Goal: Communication & Community: Answer question/provide support

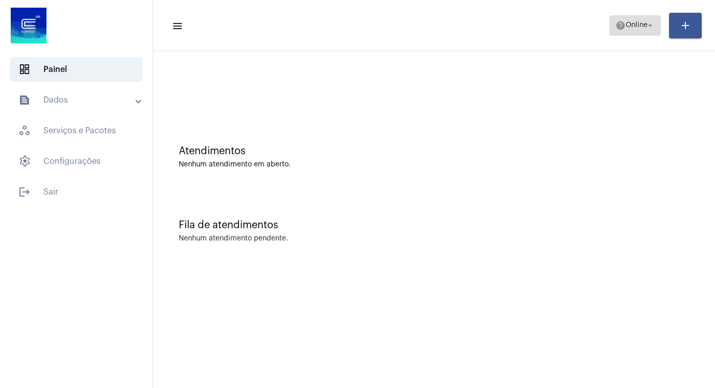
click at [651, 23] on mat-icon "arrow_drop_down" at bounding box center [649, 25] width 9 height 9
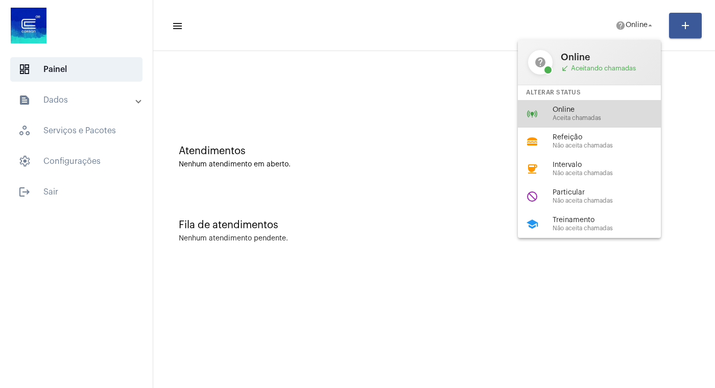
click at [572, 116] on span "Aceita chamadas" at bounding box center [610, 118] width 116 height 7
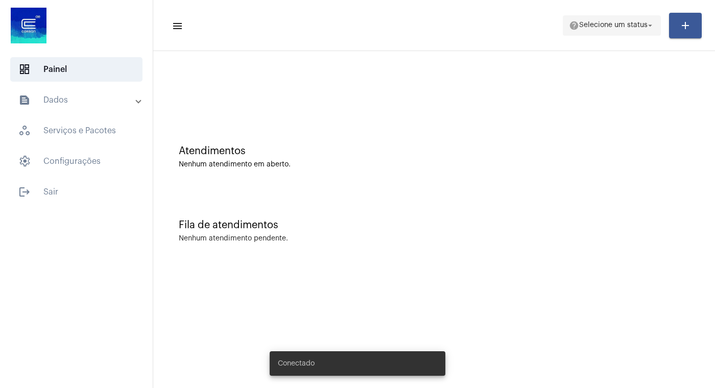
click at [651, 27] on mat-icon "arrow_drop_down" at bounding box center [649, 25] width 9 height 9
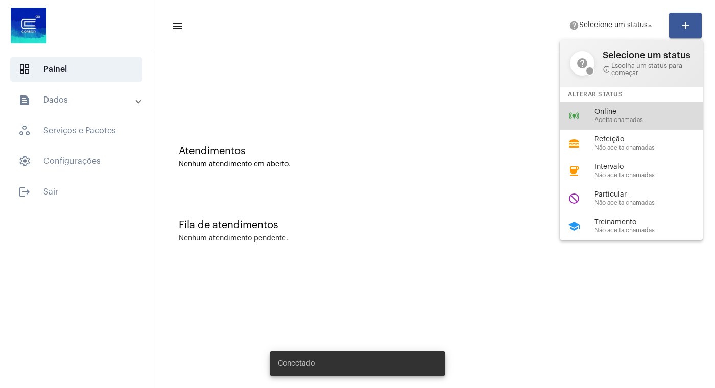
click at [623, 121] on span "Aceita chamadas" at bounding box center [652, 120] width 116 height 7
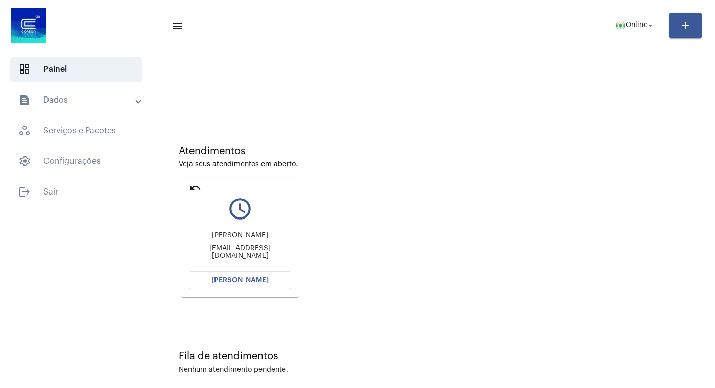
click at [245, 280] on span "[PERSON_NAME]" at bounding box center [239, 280] width 57 height 7
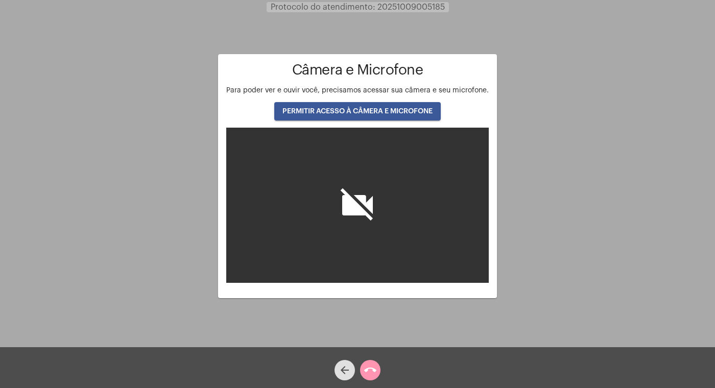
click at [380, 110] on span "PERMITIR ACESSO À CÂMERA E MICROFONE" at bounding box center [357, 111] width 150 height 7
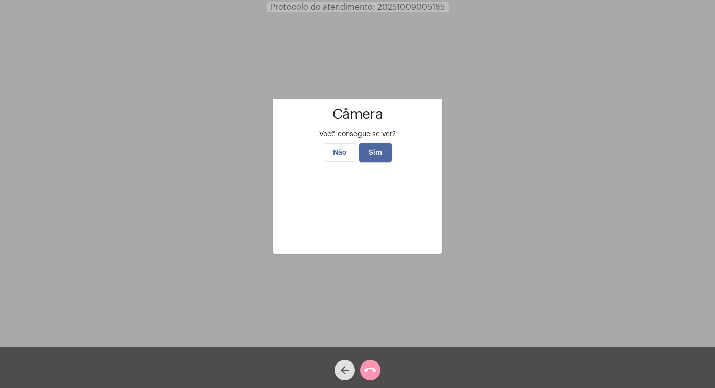
click at [379, 143] on button "Sim" at bounding box center [375, 152] width 33 height 18
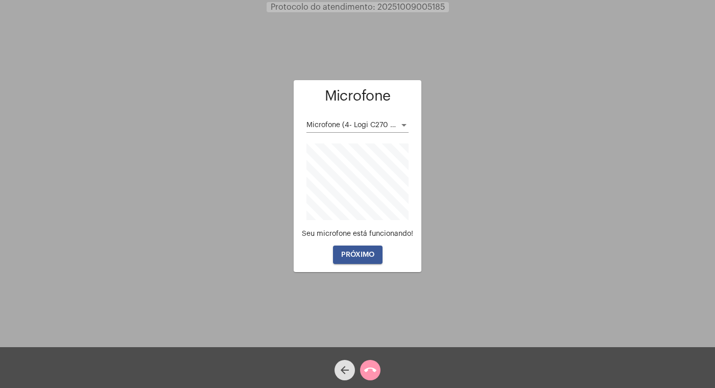
click at [348, 258] on span "PRÓXIMO" at bounding box center [357, 254] width 33 height 7
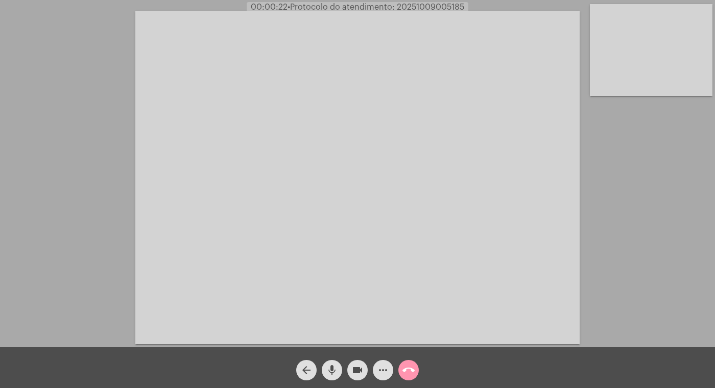
click at [333, 169] on video at bounding box center [357, 177] width 444 height 333
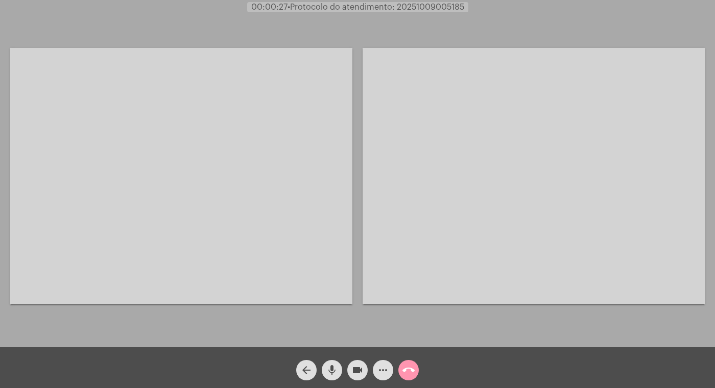
click at [293, 138] on video at bounding box center [181, 176] width 342 height 256
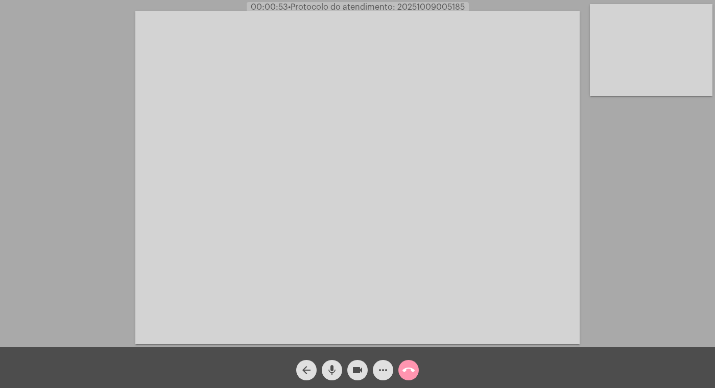
click at [233, 115] on video at bounding box center [357, 177] width 444 height 333
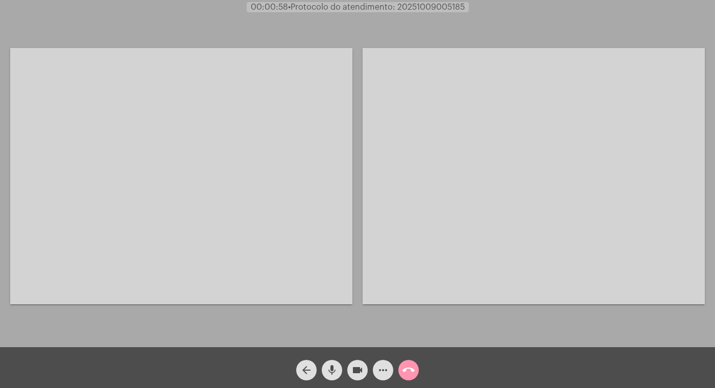
click at [242, 111] on video at bounding box center [181, 176] width 342 height 256
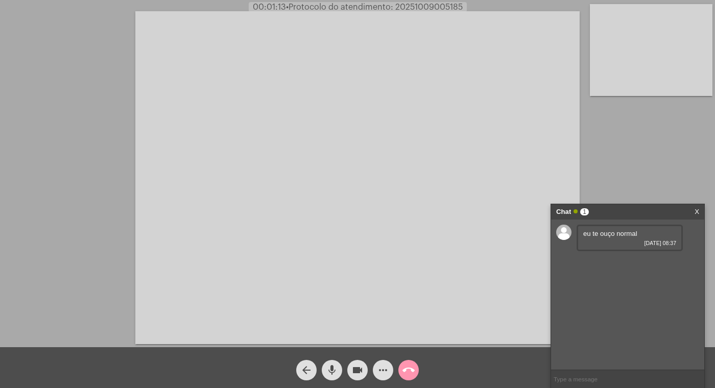
click at [569, 376] on input "text" at bounding box center [627, 379] width 153 height 18
type input "d"
click at [306, 367] on mat-icon "arrow_back" at bounding box center [306, 370] width 12 height 12
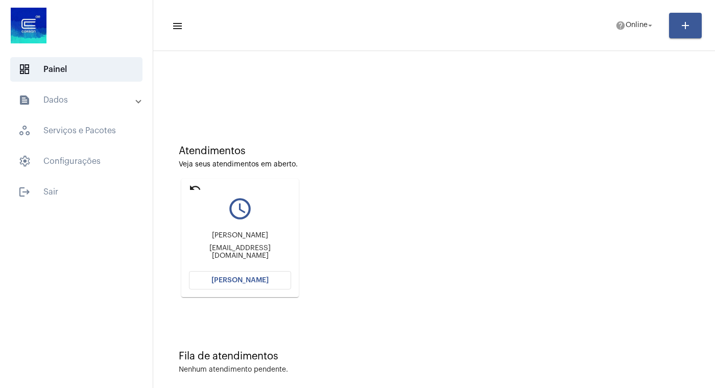
click at [223, 278] on span "[PERSON_NAME]" at bounding box center [239, 280] width 57 height 7
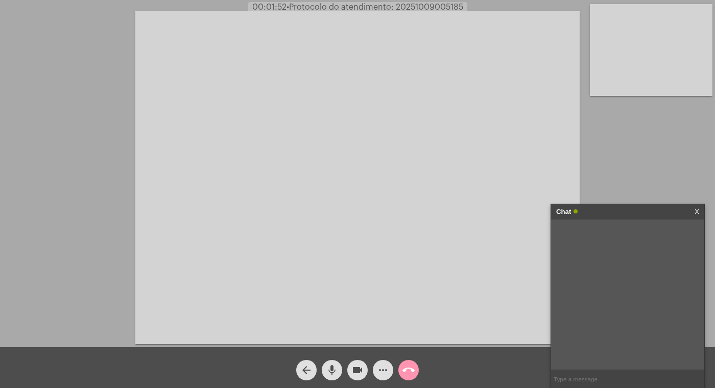
click at [343, 224] on video at bounding box center [357, 177] width 444 height 333
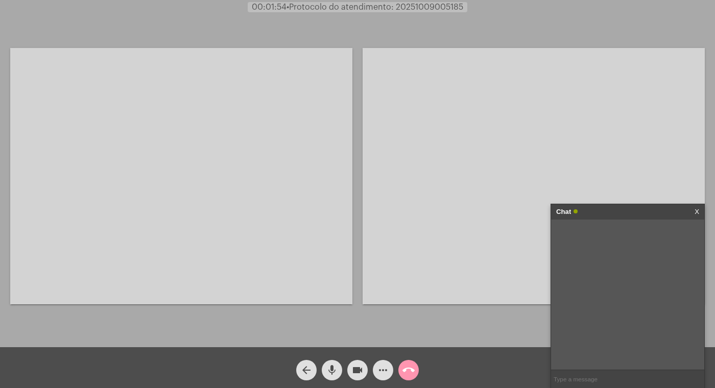
click at [227, 103] on video at bounding box center [181, 176] width 342 height 256
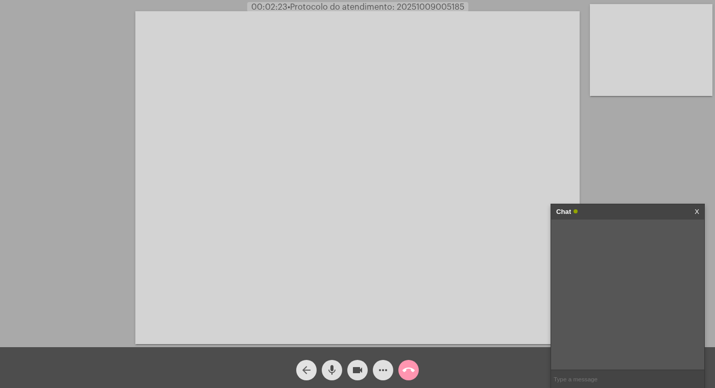
click at [305, 369] on mat-icon "arrow_back" at bounding box center [306, 370] width 12 height 12
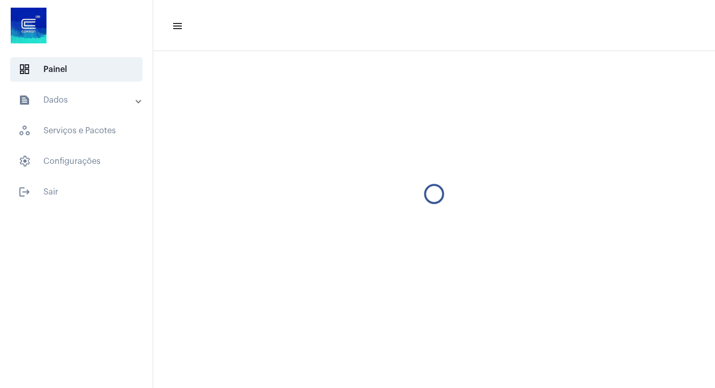
click at [334, 368] on mat-sidenav-content "menu" at bounding box center [434, 194] width 562 height 388
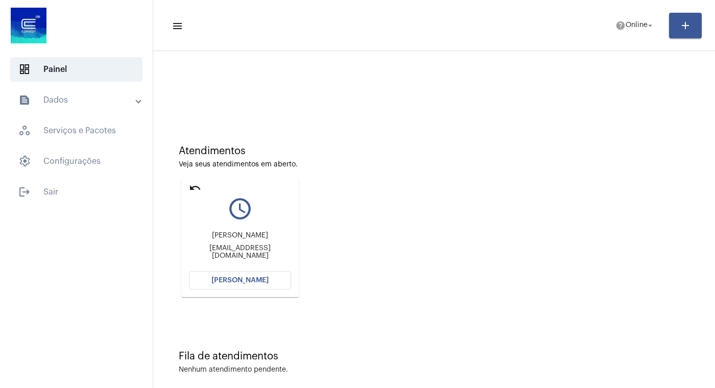
click at [243, 318] on div "Atendimentos Veja seus atendimentos em aberto. undo query_builder Rafaela Weber…" at bounding box center [433, 217] width 551 height 205
click at [244, 279] on span "[PERSON_NAME]" at bounding box center [239, 280] width 57 height 7
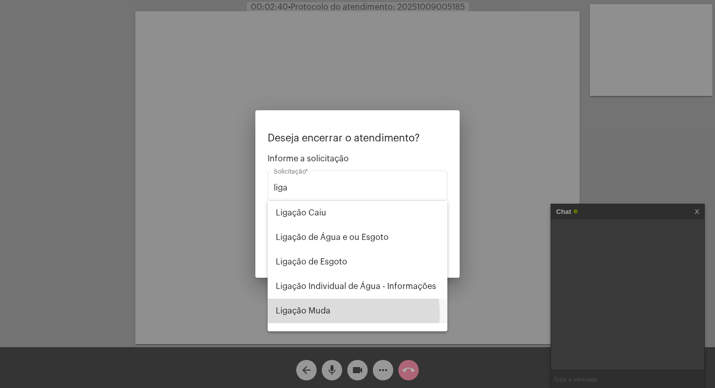
click at [326, 314] on span "Ligação Muda" at bounding box center [357, 311] width 163 height 25
type input "Ligação Muda"
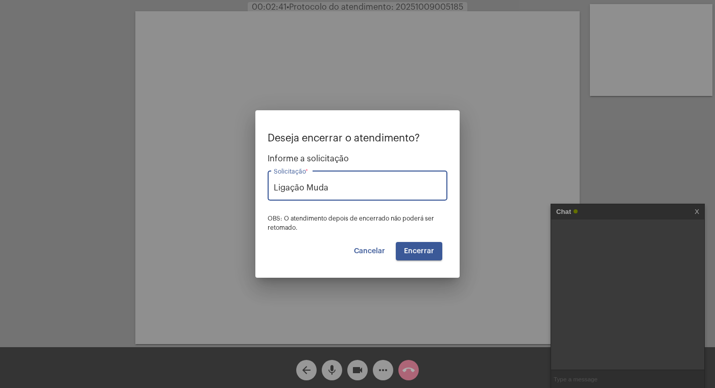
click at [430, 251] on span "Encerrar" at bounding box center [419, 251] width 30 height 7
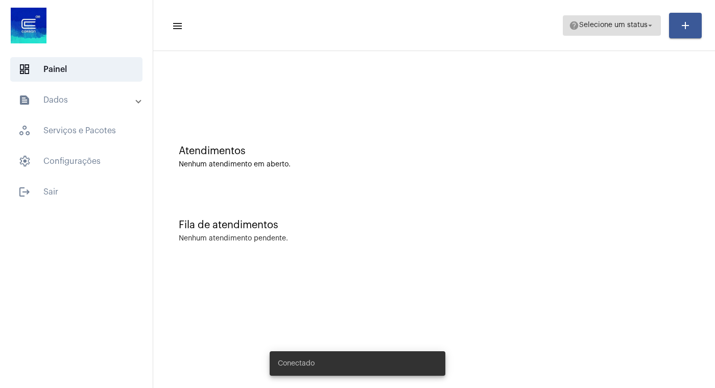
click at [651, 29] on mat-icon "arrow_drop_down" at bounding box center [649, 25] width 9 height 9
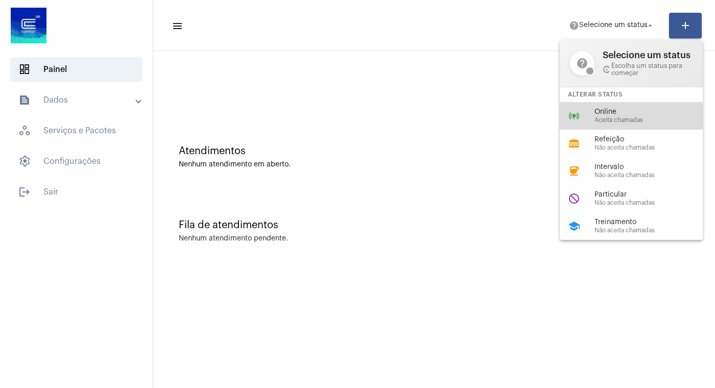
click at [625, 118] on div "Online Aceita chamadas" at bounding box center [652, 115] width 116 height 15
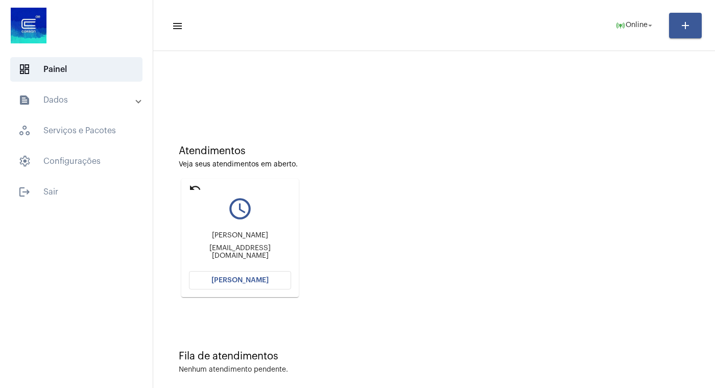
click at [225, 280] on span "[PERSON_NAME]" at bounding box center [239, 280] width 57 height 7
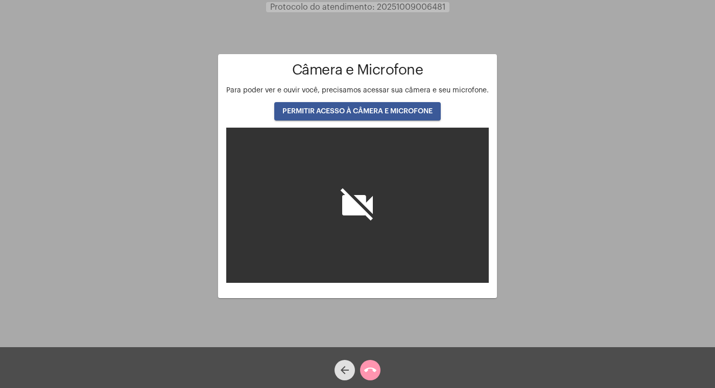
click at [381, 109] on span "PERMITIR ACESSO À CÂMERA E MICROFONE" at bounding box center [357, 111] width 150 height 7
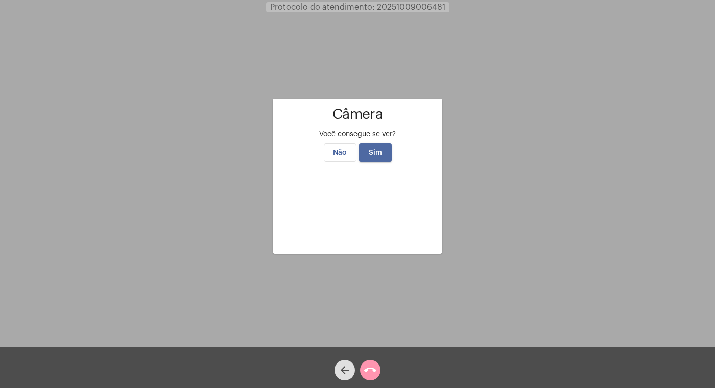
click at [374, 149] on span "Sim" at bounding box center [375, 152] width 13 height 7
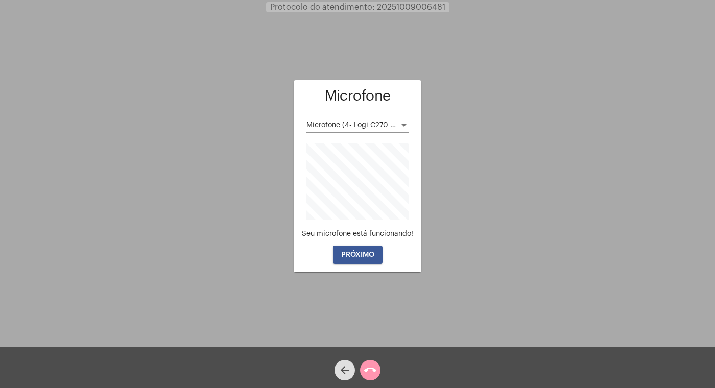
click at [360, 259] on button "PRÓXIMO" at bounding box center [358, 255] width 50 height 18
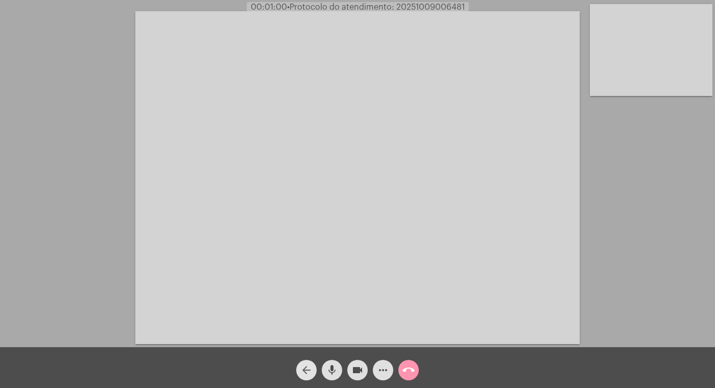
click at [307, 367] on mat-icon "arrow_back" at bounding box center [306, 370] width 12 height 12
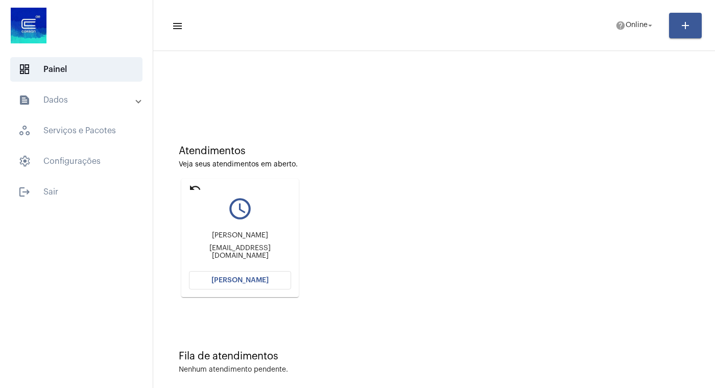
click at [239, 278] on span "[PERSON_NAME]" at bounding box center [239, 280] width 57 height 7
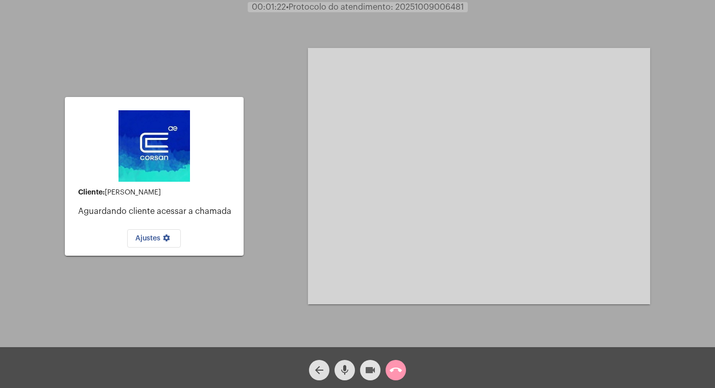
click at [371, 370] on mat-icon "videocam" at bounding box center [370, 370] width 12 height 12
click at [342, 369] on mat-icon "mic" at bounding box center [344, 370] width 12 height 12
click at [397, 368] on mat-icon "call_end" at bounding box center [396, 370] width 12 height 12
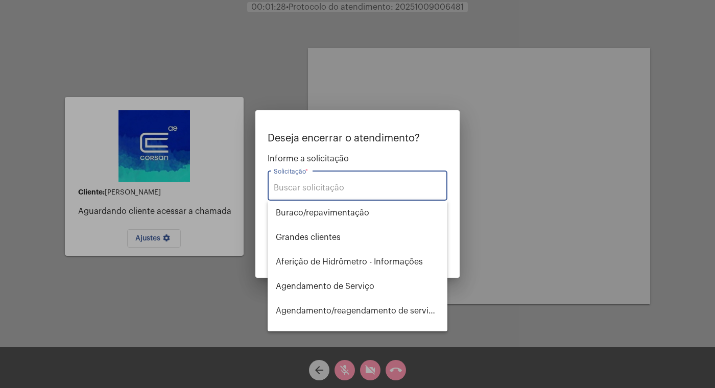
click at [303, 190] on input "Solicitação *" at bounding box center [357, 187] width 167 height 9
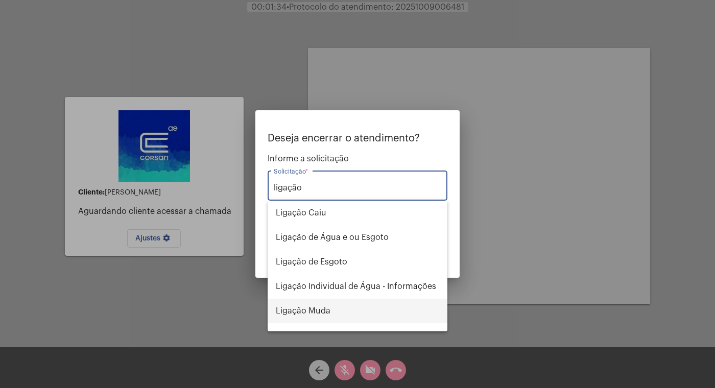
click at [329, 314] on span "Ligação Muda" at bounding box center [357, 311] width 163 height 25
type input "Ligação Muda"
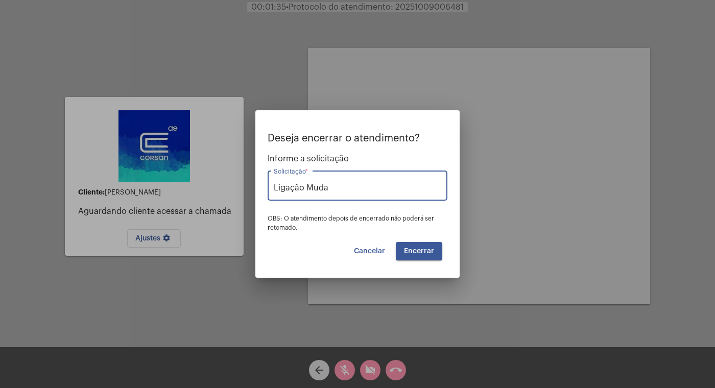
click at [428, 249] on span "Encerrar" at bounding box center [419, 251] width 30 height 7
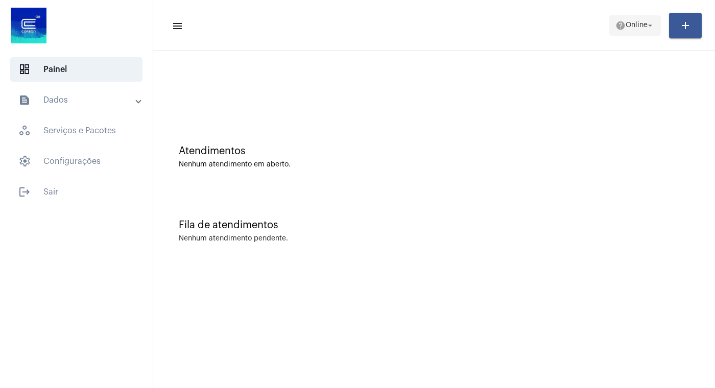
click at [649, 25] on mat-icon "arrow_drop_down" at bounding box center [649, 25] width 9 height 9
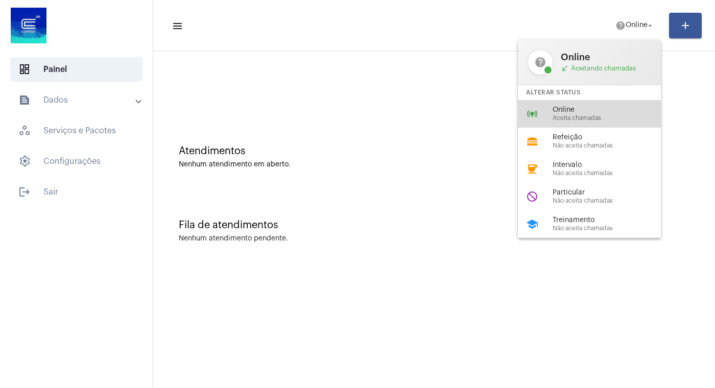
click at [581, 115] on div "Online Aceita chamadas" at bounding box center [610, 113] width 116 height 15
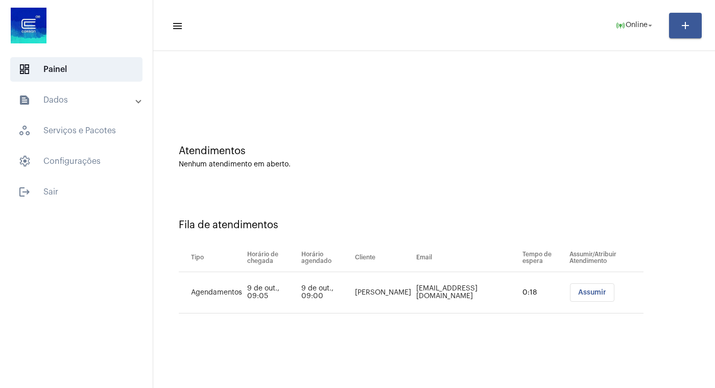
click at [583, 296] on span "Assumir" at bounding box center [592, 292] width 28 height 7
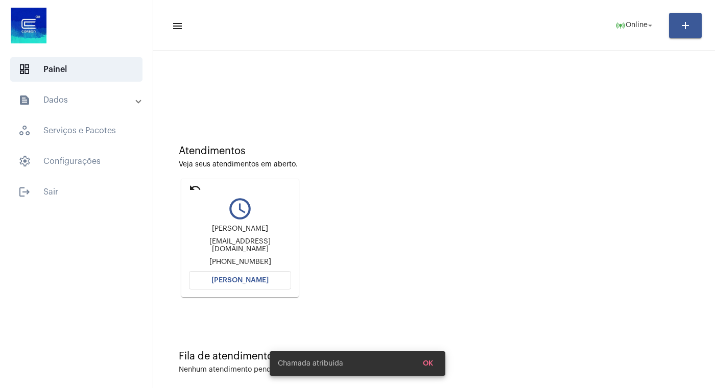
click at [220, 281] on span "[PERSON_NAME]" at bounding box center [239, 280] width 57 height 7
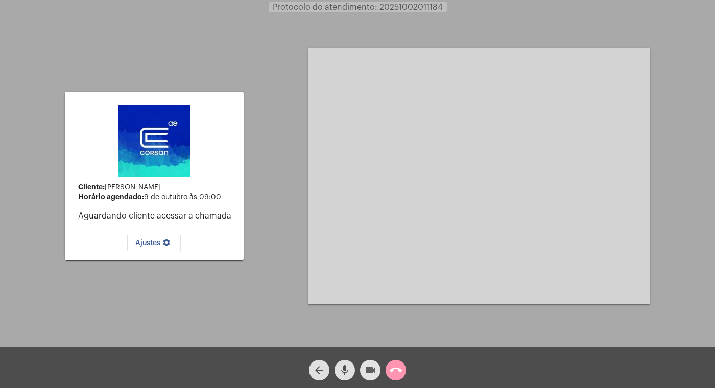
click at [368, 369] on mat-icon "videocam" at bounding box center [370, 370] width 12 height 12
click at [347, 367] on mat-icon "mic" at bounding box center [344, 370] width 12 height 12
click at [396, 368] on mat-icon "call_end" at bounding box center [396, 370] width 12 height 12
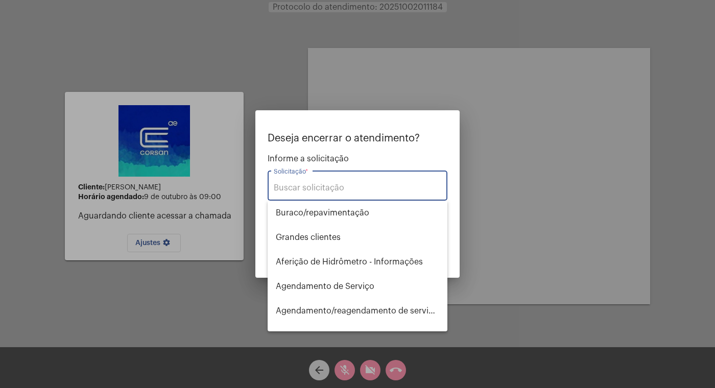
click at [318, 185] on input "Solicitação *" at bounding box center [357, 187] width 167 height 9
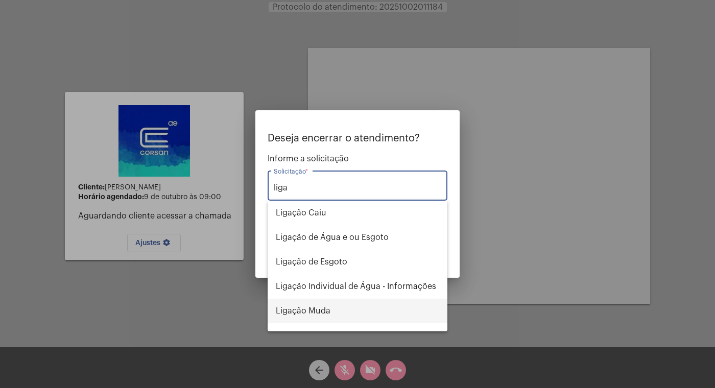
click at [319, 310] on span "Ligação Muda" at bounding box center [357, 311] width 163 height 25
type input "Ligação Muda"
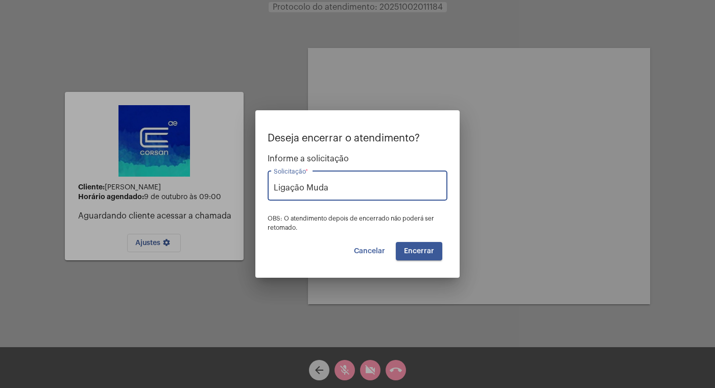
click at [431, 248] on span "Encerrar" at bounding box center [419, 251] width 30 height 7
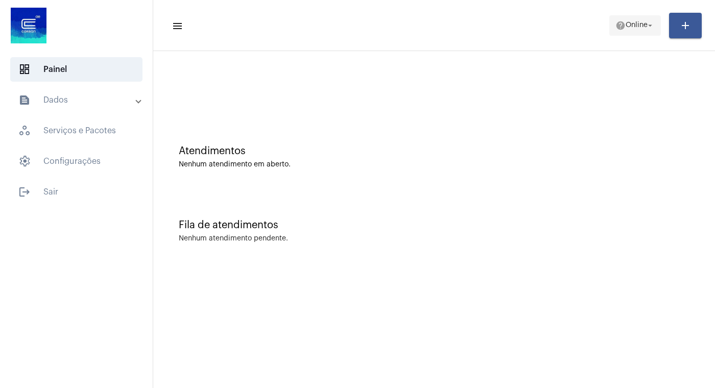
click at [654, 23] on mat-icon "arrow_drop_down" at bounding box center [649, 25] width 9 height 9
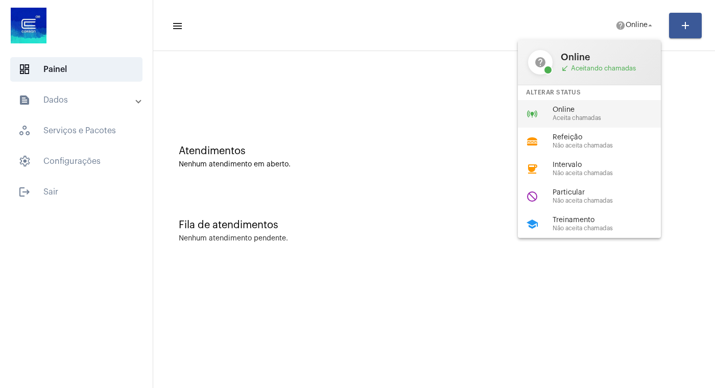
click at [580, 114] on span "Online" at bounding box center [610, 110] width 116 height 8
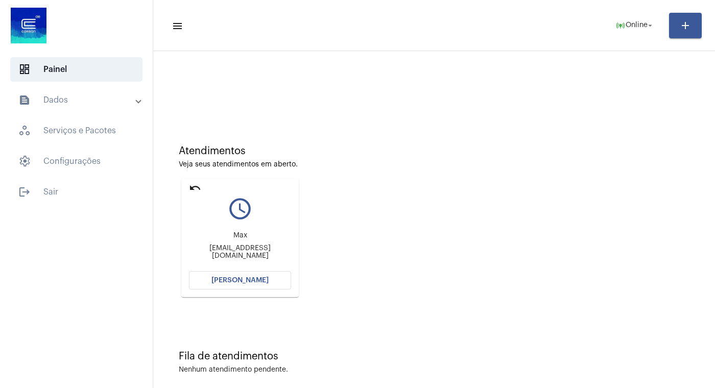
click at [236, 277] on button "[PERSON_NAME]" at bounding box center [240, 280] width 102 height 18
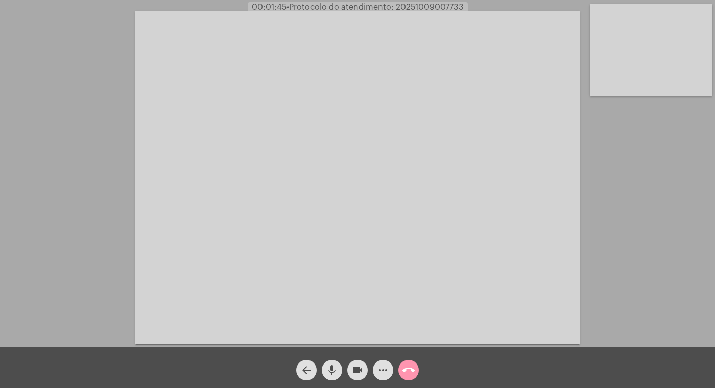
click at [355, 369] on mat-icon "videocam" at bounding box center [357, 370] width 12 height 12
click at [331, 369] on mat-icon "mic" at bounding box center [332, 370] width 12 height 12
click at [407, 367] on mat-icon "call_end" at bounding box center [408, 370] width 12 height 12
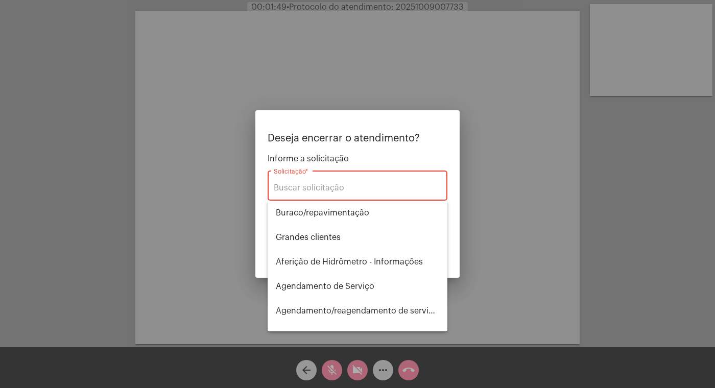
click at [303, 181] on div "Solicitação *" at bounding box center [357, 184] width 167 height 32
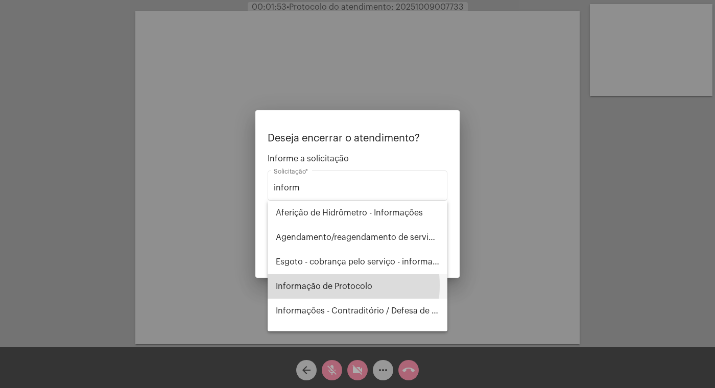
click at [329, 285] on span "Informação de Protocolo" at bounding box center [357, 286] width 163 height 25
type input "Informação de Protocolo"
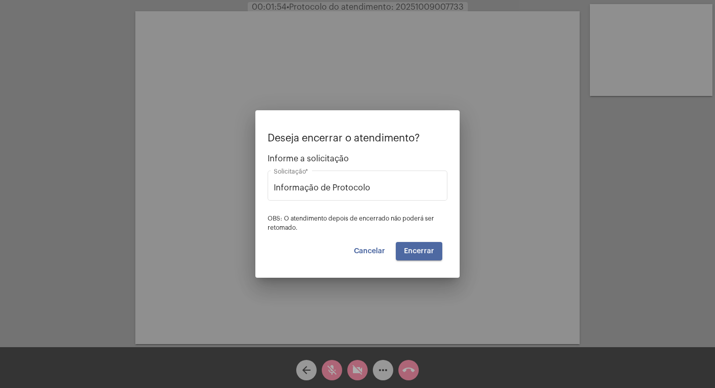
click at [417, 255] on button "Encerrar" at bounding box center [419, 251] width 46 height 18
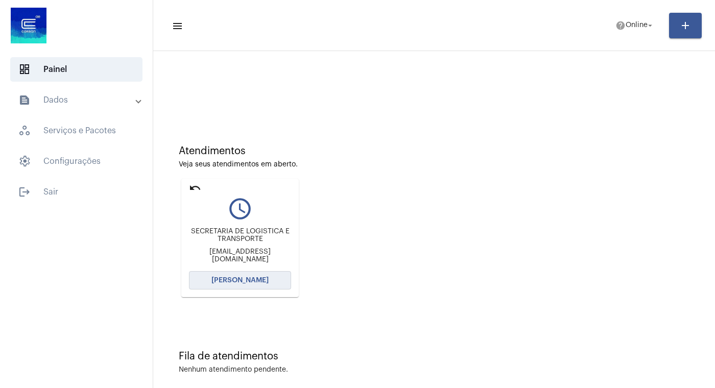
click at [241, 281] on span "[PERSON_NAME]" at bounding box center [239, 280] width 57 height 7
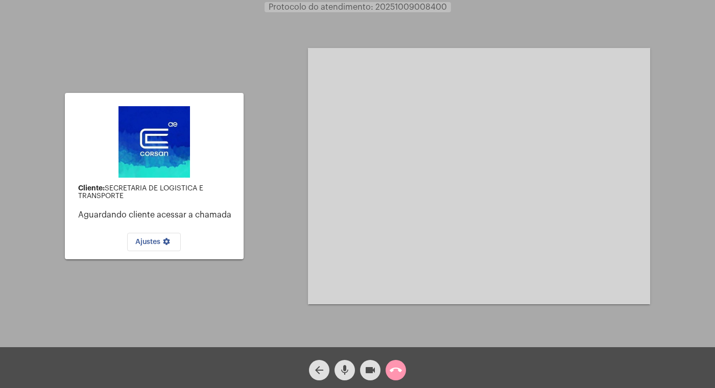
click at [370, 366] on mat-icon "videocam" at bounding box center [370, 370] width 12 height 12
click at [346, 371] on mat-icon "mic" at bounding box center [344, 370] width 12 height 12
click at [395, 366] on mat-icon "call_end" at bounding box center [396, 370] width 12 height 12
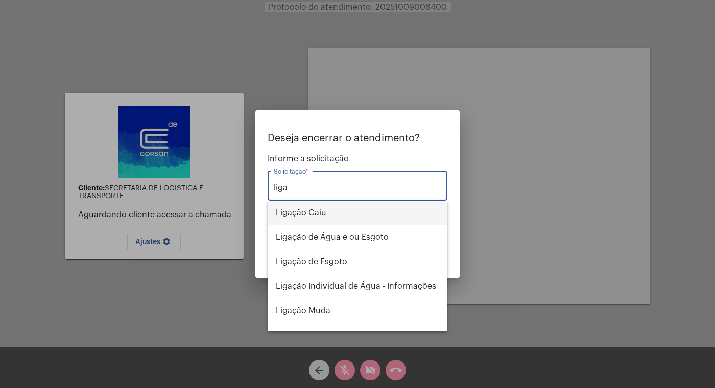
click at [325, 213] on span "Ligação Caiu" at bounding box center [357, 213] width 163 height 25
type input "Ligação Caiu"
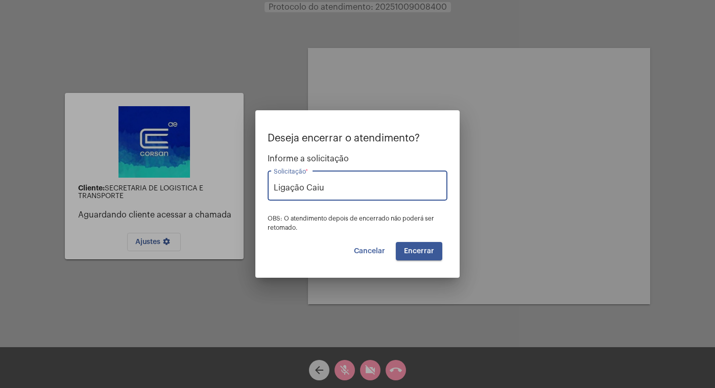
click at [425, 250] on span "Encerrar" at bounding box center [419, 251] width 30 height 7
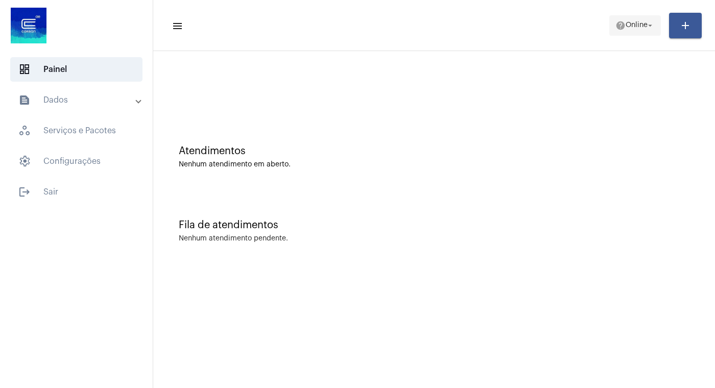
click at [652, 21] on mat-icon "arrow_drop_down" at bounding box center [649, 25] width 9 height 9
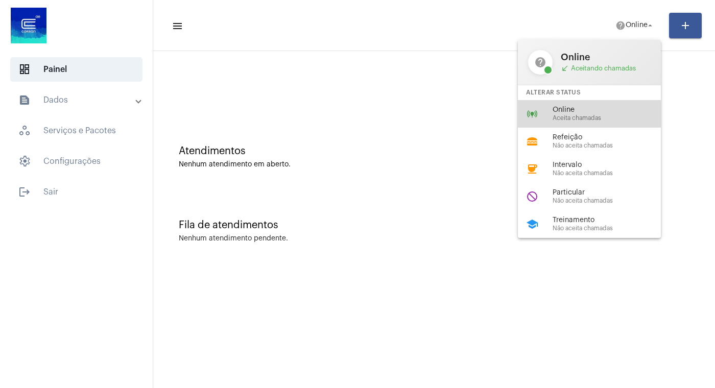
click at [569, 115] on div "Online Aceita chamadas" at bounding box center [610, 113] width 116 height 15
